Goal: Information Seeking & Learning: Learn about a topic

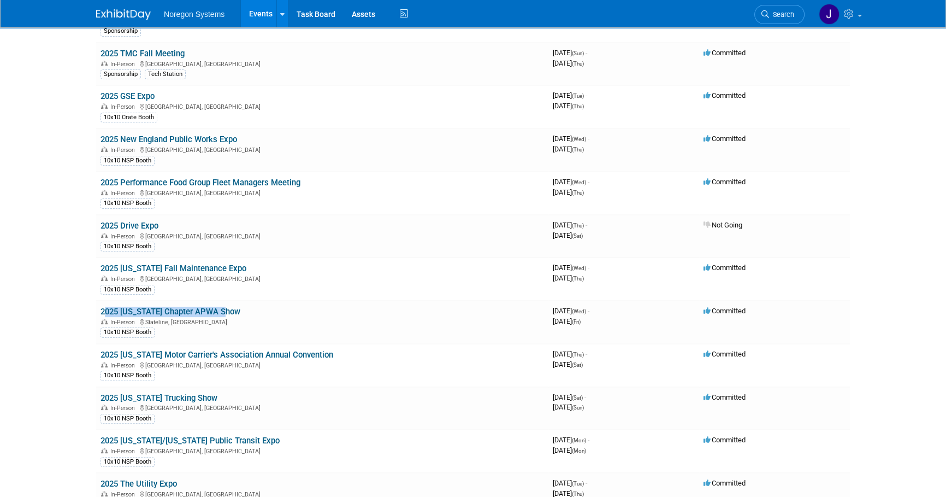
scroll to position [149, 0]
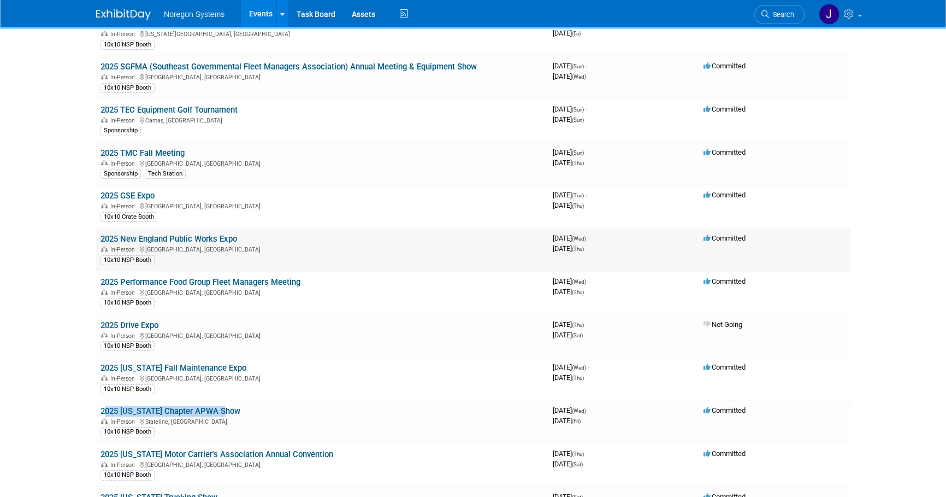
click at [203, 236] on link "2025 New England Public Works Expo" at bounding box center [169, 239] width 137 height 10
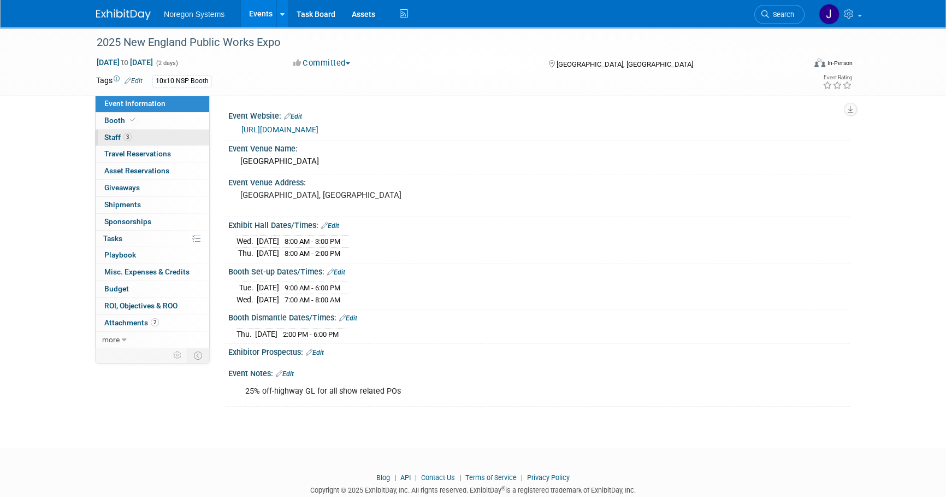
click at [158, 137] on link "3 Staff 3" at bounding box center [153, 137] width 114 height 16
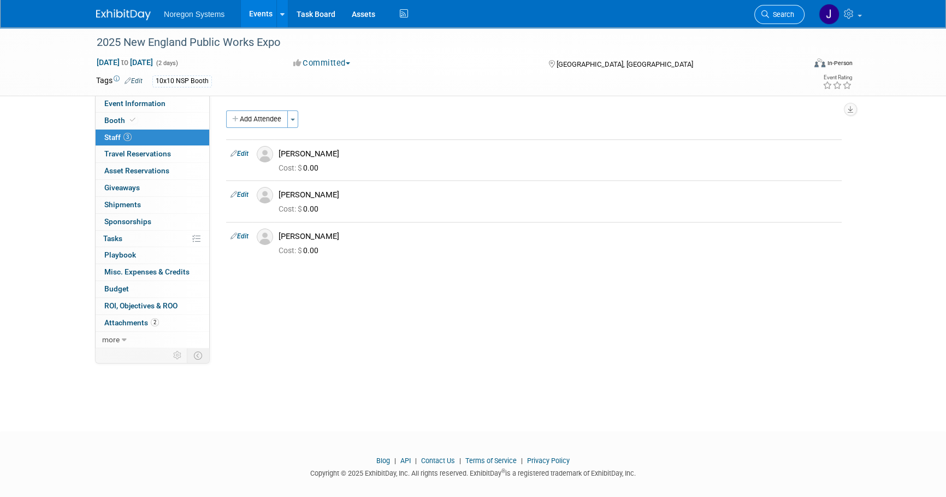
click at [796, 20] on link "Search" at bounding box center [779, 14] width 50 height 19
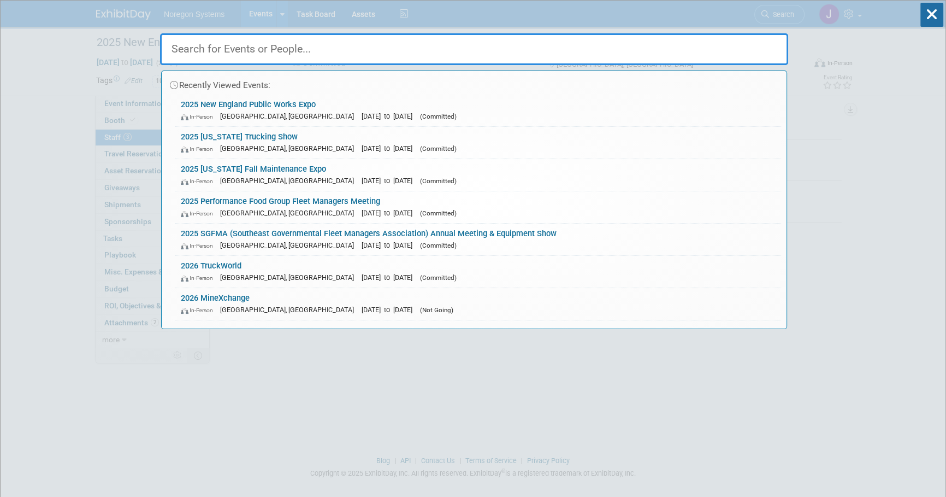
click at [692, 55] on input "text" at bounding box center [474, 49] width 628 height 32
paste input "Lerma"
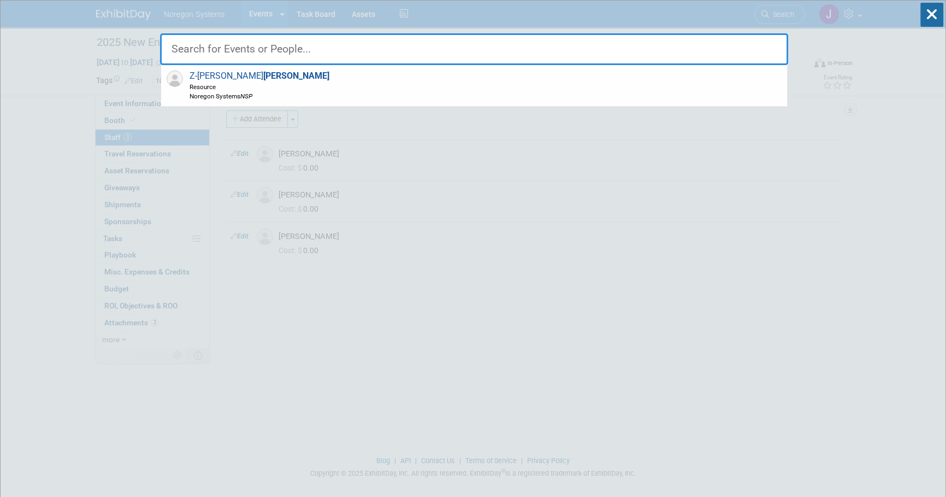
type input "Lerma"
drag, startPoint x: 258, startPoint y: 49, endPoint x: 119, endPoint y: 51, distance: 139.9
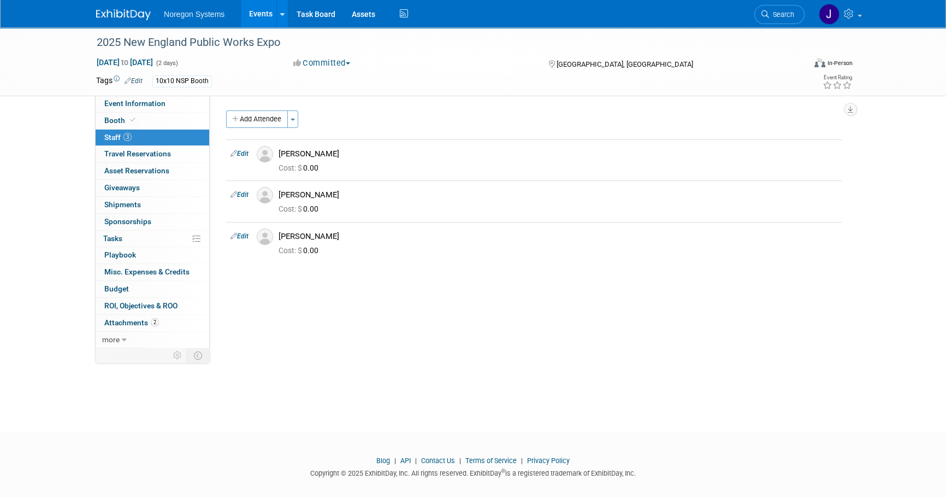
click at [131, 9] on img at bounding box center [123, 14] width 55 height 11
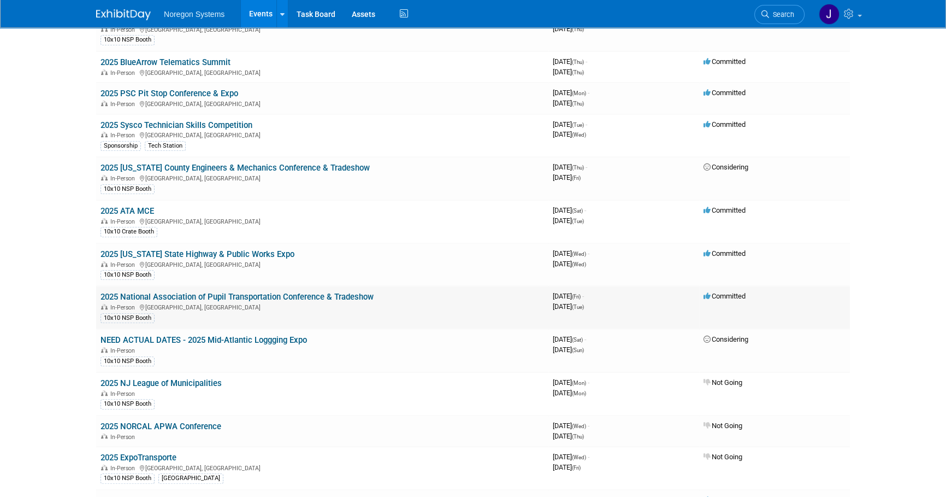
scroll to position [695, 0]
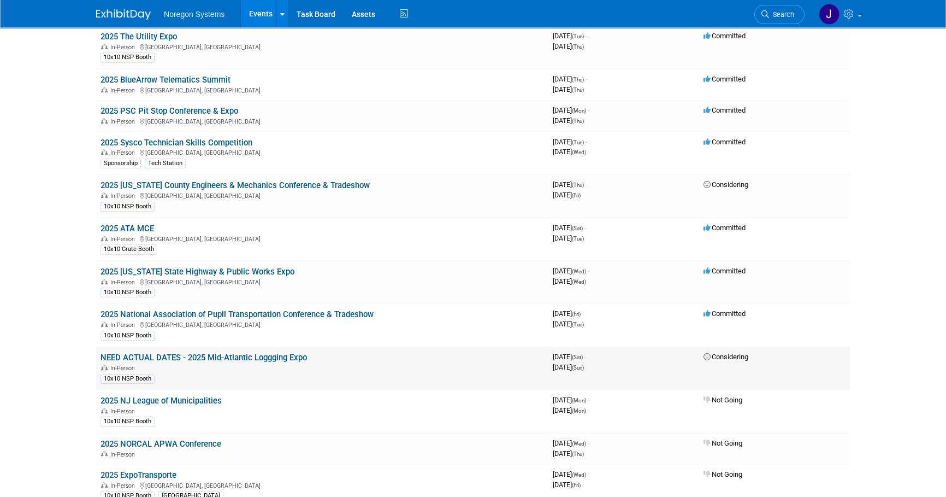
click at [260, 352] on link "NEED ACTUAL DATES - 2025 Mid-Atlantic Loggging Expo" at bounding box center [204, 357] width 206 height 10
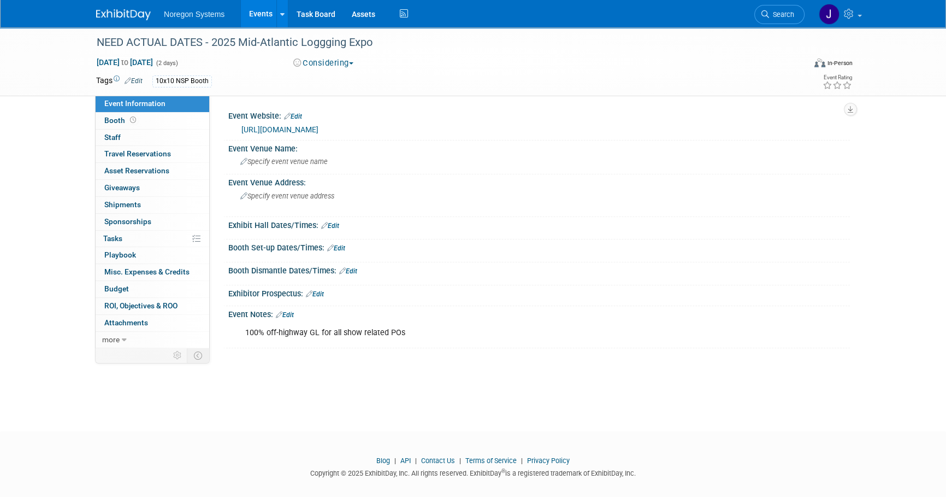
click at [282, 131] on link "https://loggingexpo.com/" at bounding box center [279, 129] width 77 height 9
drag, startPoint x: 128, startPoint y: 11, endPoint x: 246, endPoint y: 46, distance: 123.2
click at [129, 11] on img at bounding box center [123, 14] width 55 height 11
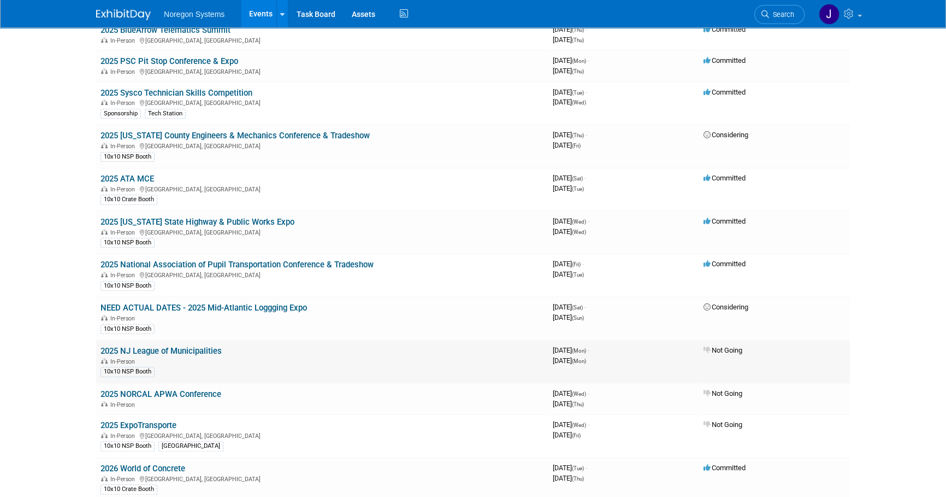
scroll to position [695, 0]
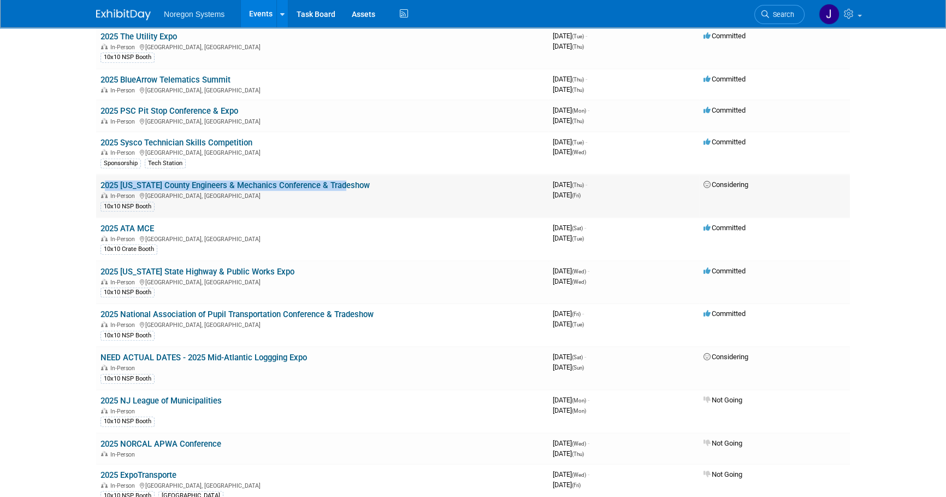
drag, startPoint x: 351, startPoint y: 182, endPoint x: 98, endPoint y: 182, distance: 252.4
click at [98, 182] on td "2025 [US_STATE] County Engineers & Mechanics Conference & Tradeshow In-Person […" at bounding box center [322, 195] width 452 height 43
copy link "2025 [US_STATE] County Engineers & Mechanics Conference & Tradeshow"
